Goal: Check status: Check status

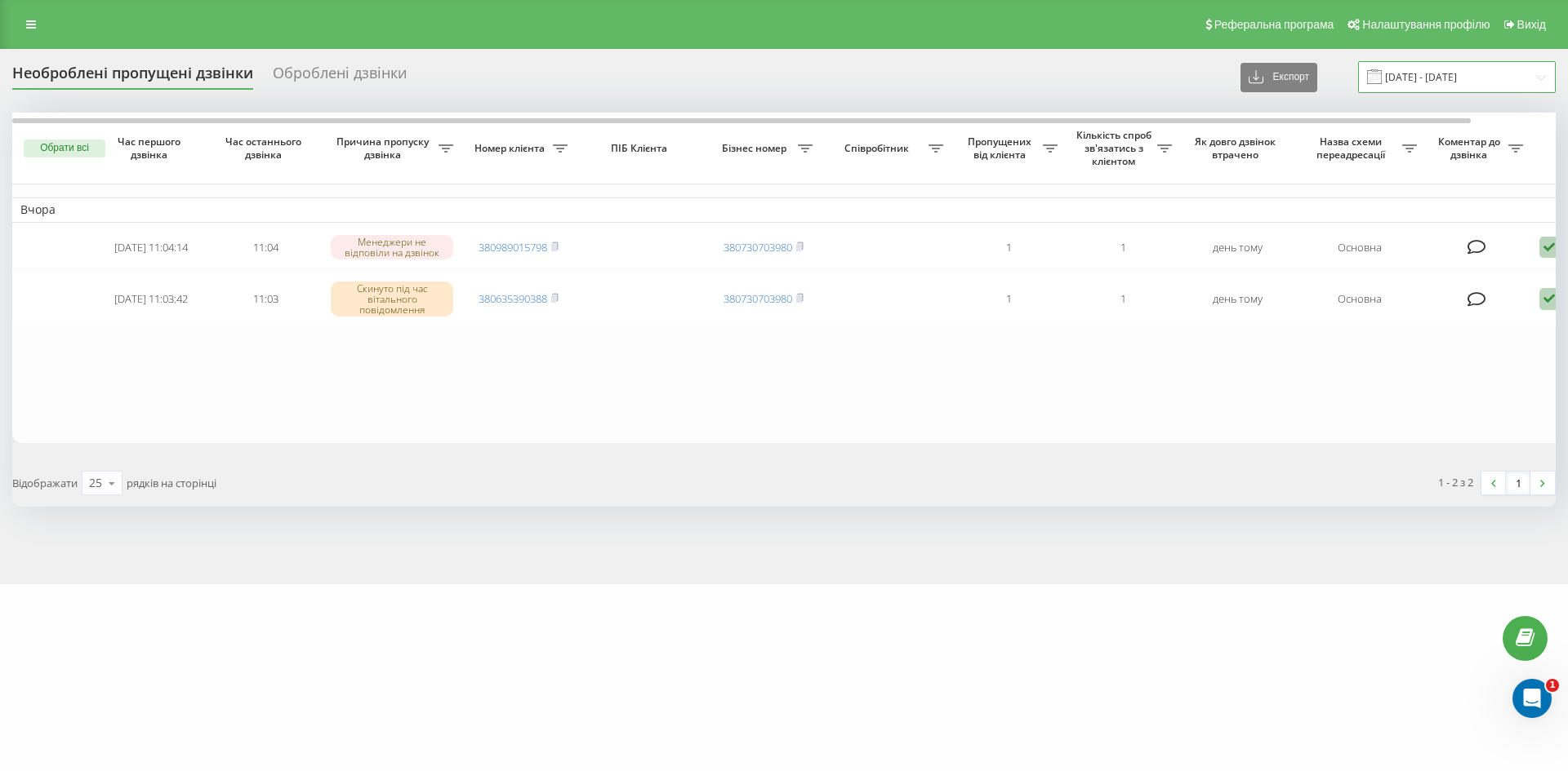
click at [1440, 77] on input "22.09.2025 - 22.09.2025" at bounding box center [1456, 77] width 198 height 32
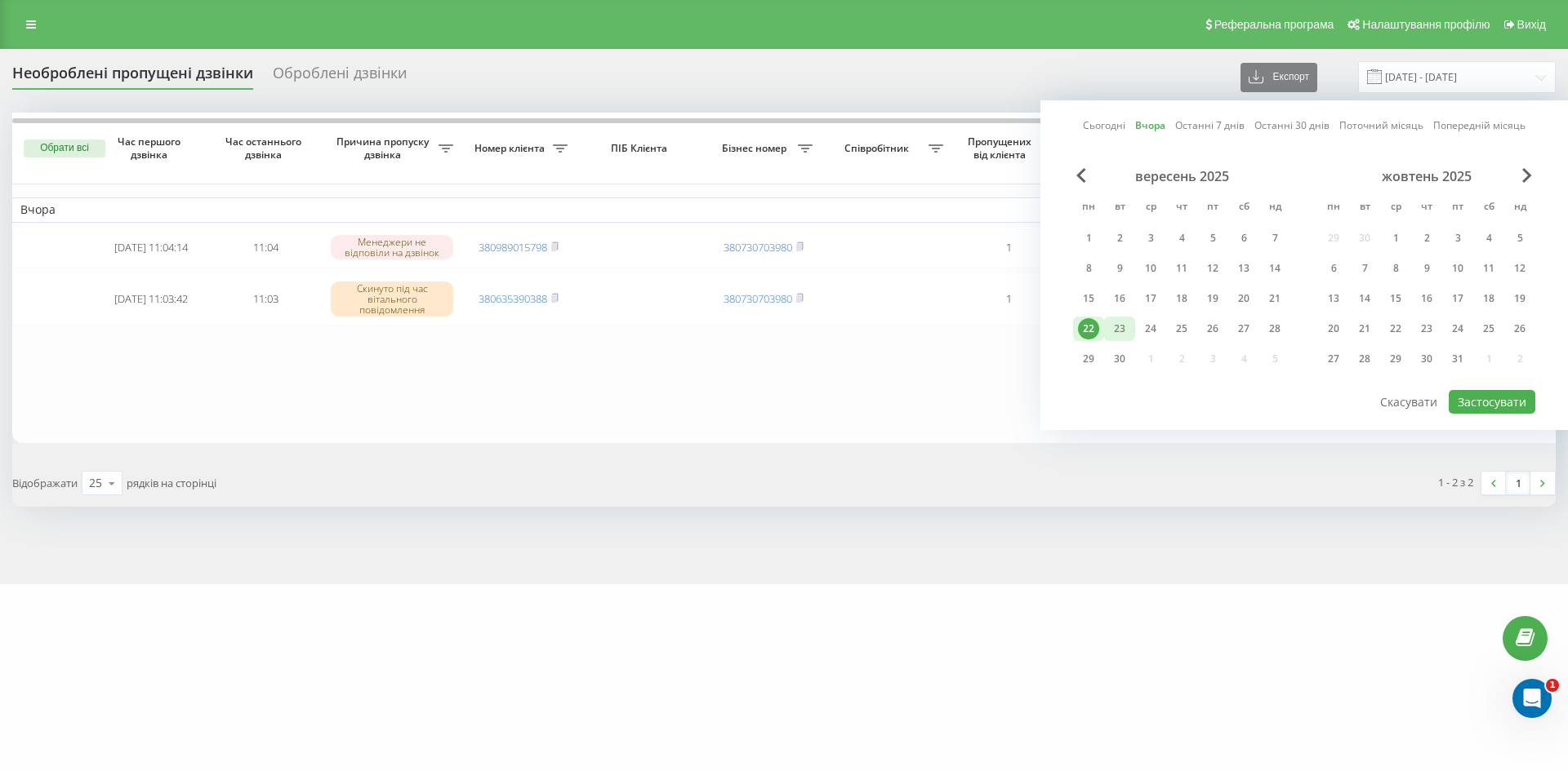
drag, startPoint x: 1115, startPoint y: 331, endPoint x: 1131, endPoint y: 333, distance: 16.1
click at [1116, 331] on div "23" at bounding box center [1119, 328] width 21 height 21
click at [1484, 403] on button "Застосувати" at bounding box center [1492, 402] width 86 height 24
type input "[DATE] - [DATE]"
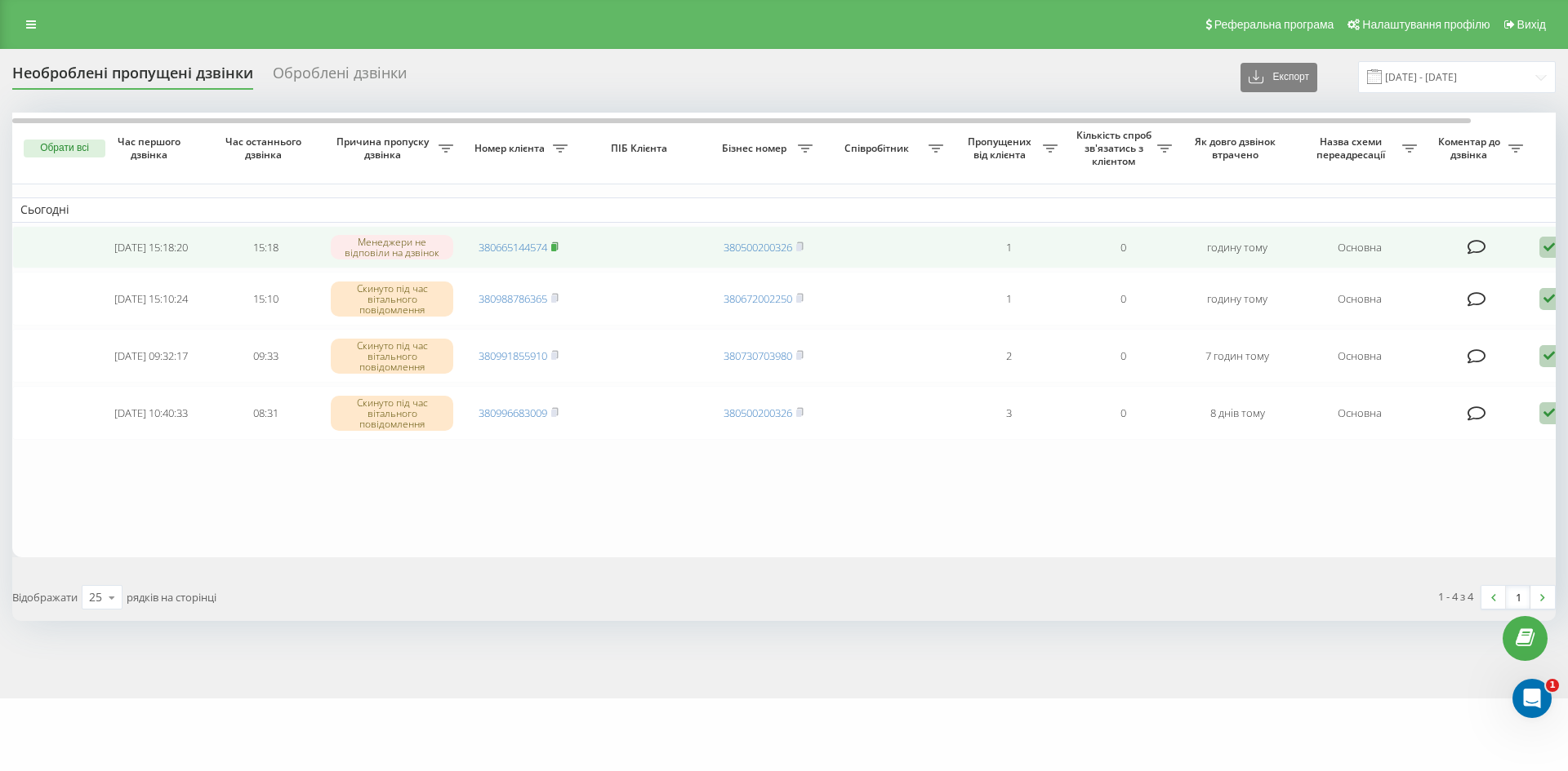
click at [555, 247] on rect at bounding box center [553, 247] width 5 height 8
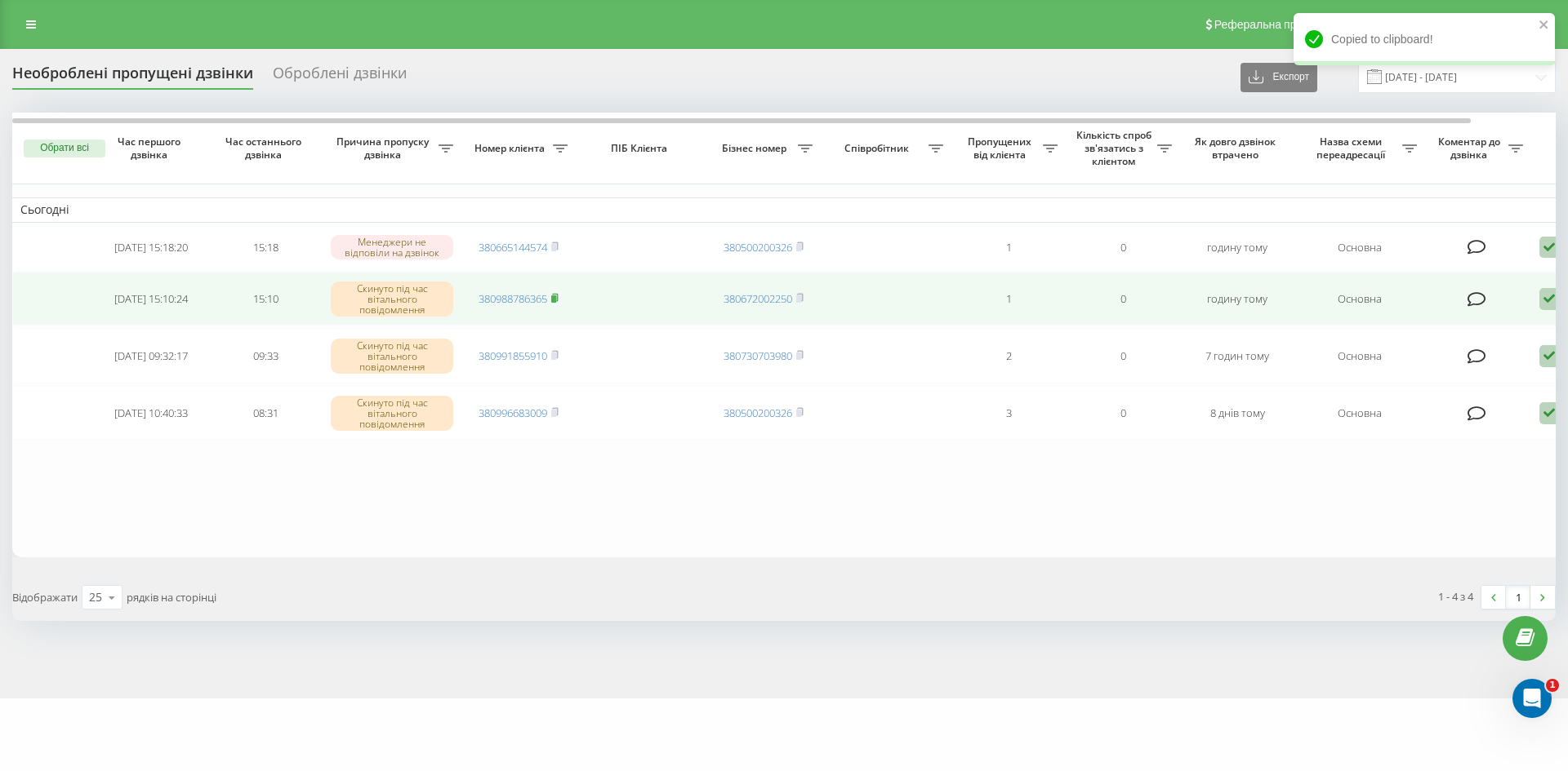
click at [552, 299] on span "380988786365" at bounding box center [518, 298] width 80 height 14
click at [556, 300] on rect at bounding box center [553, 299] width 5 height 8
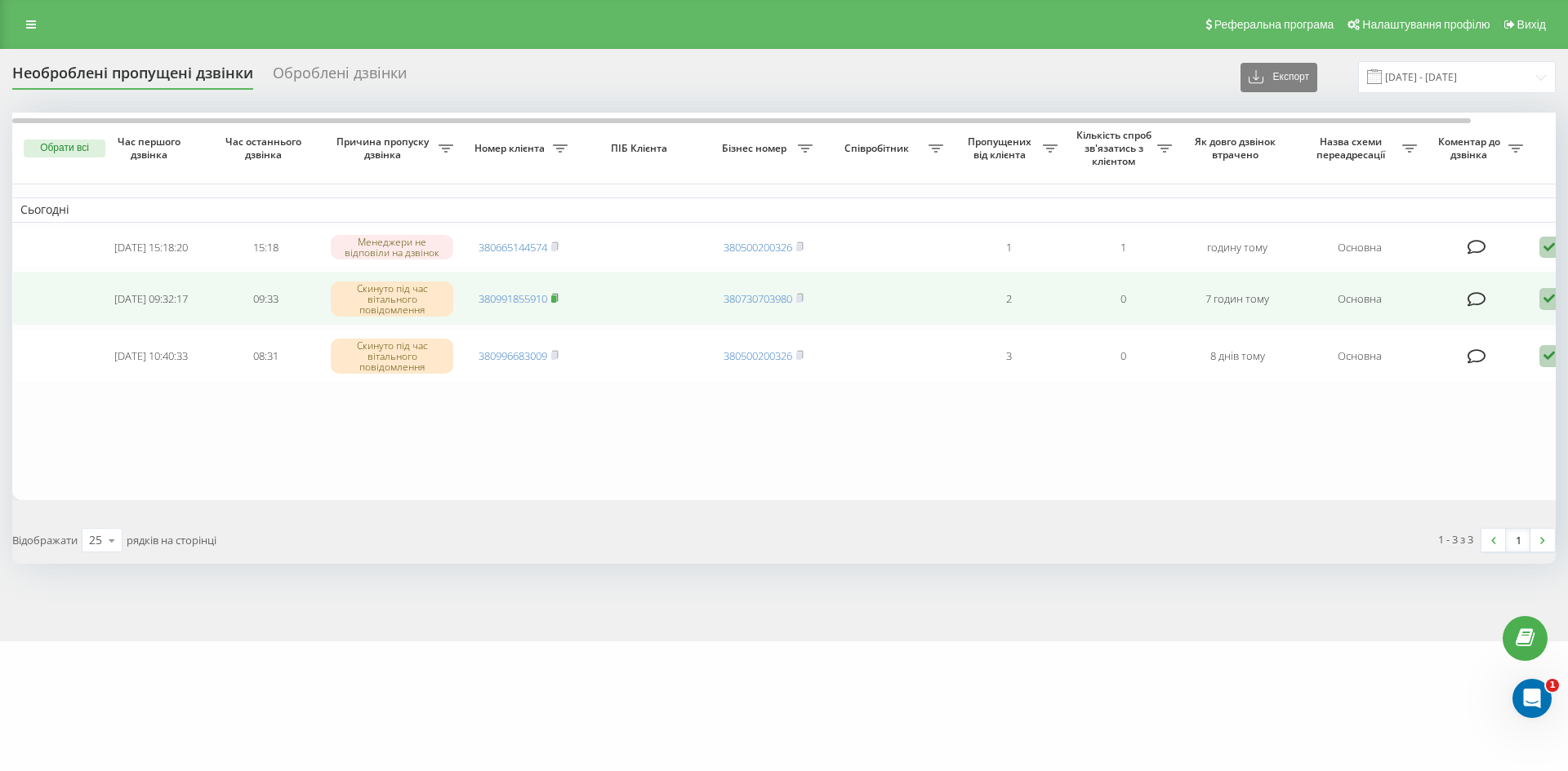
click at [558, 302] on icon at bounding box center [554, 298] width 8 height 10
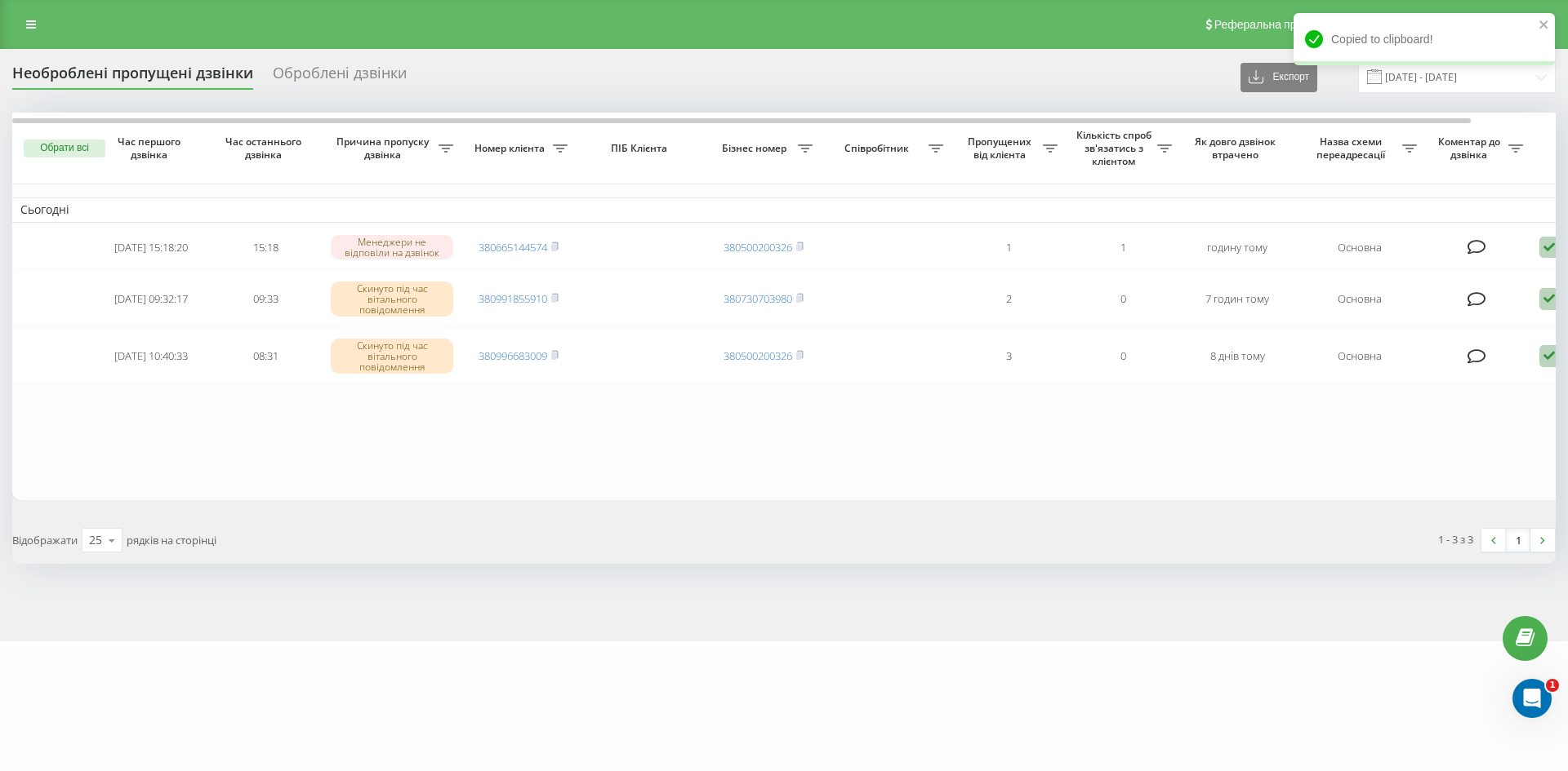
click at [845, 434] on table "Сьогодні 2025-09-23 15:18:20 15:18 Менеджери не відповіли на дзвінок 3806651445…" at bounding box center [828, 306] width 1633 height 388
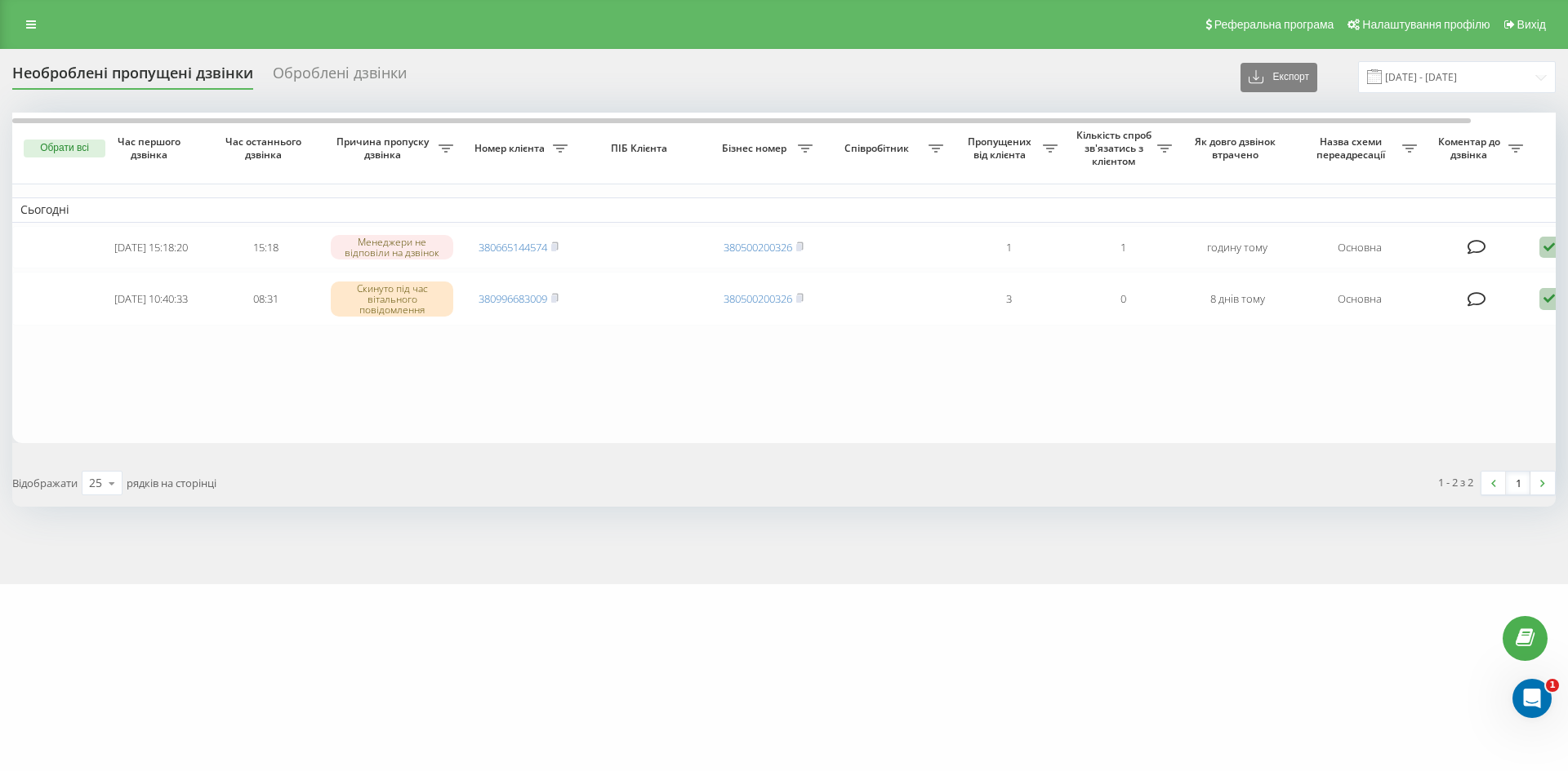
click at [768, 401] on table "Сьогодні [DATE] 15:18:20 15:18 Менеджери не відповіли на дзвінок 380665144574 3…" at bounding box center [828, 277] width 1633 height 330
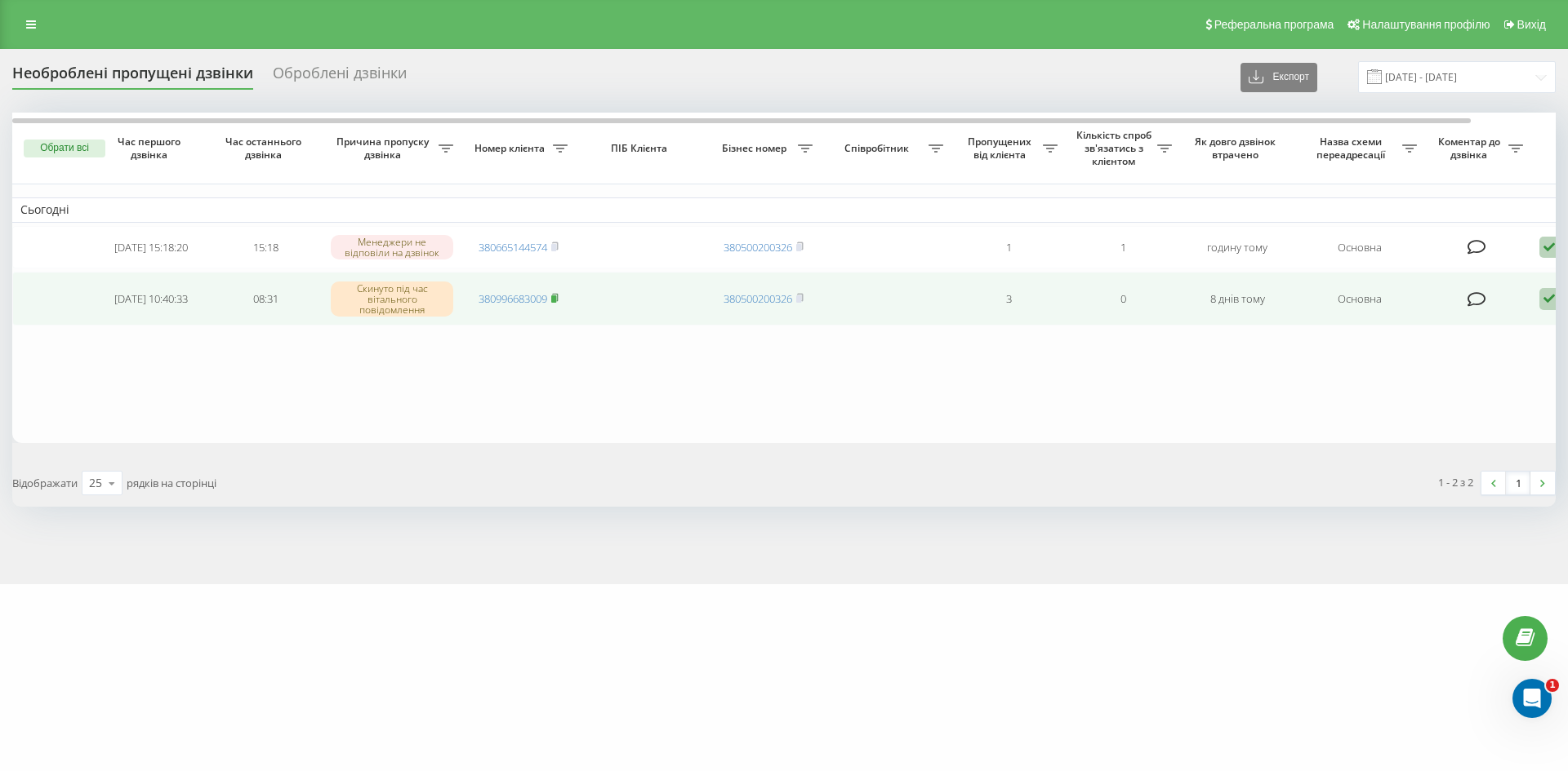
click at [556, 303] on rect at bounding box center [553, 299] width 5 height 8
